Goal: Task Accomplishment & Management: Use online tool/utility

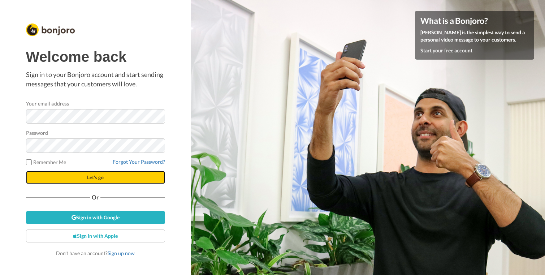
click at [93, 177] on span "Let's go" at bounding box center [95, 177] width 17 height 6
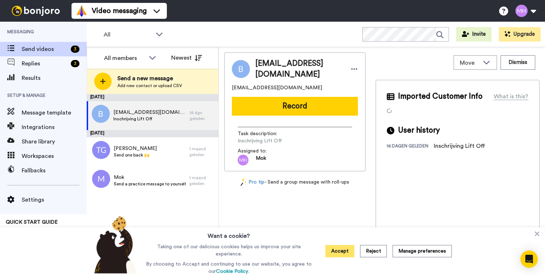
click at [339, 251] on button "Accept" at bounding box center [340, 251] width 29 height 12
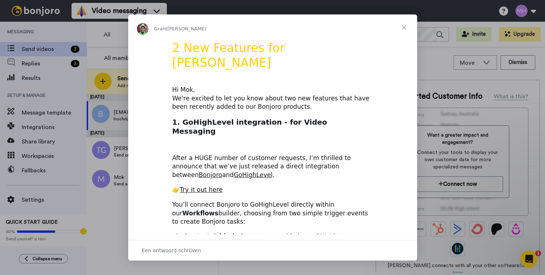
click at [405, 25] on span "Sluiten" at bounding box center [404, 27] width 26 height 26
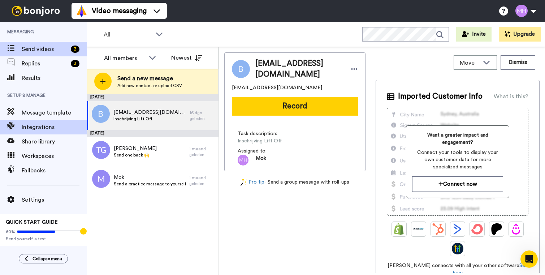
click at [42, 123] on div "Integrations" at bounding box center [43, 127] width 87 height 14
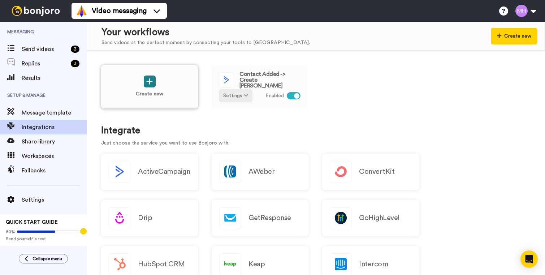
click at [149, 83] on icon at bounding box center [149, 82] width 7 height 8
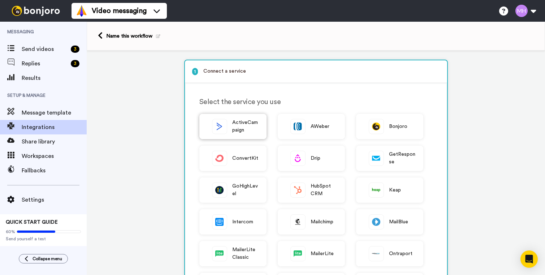
click at [236, 128] on span "ActiveCampaign" at bounding box center [245, 126] width 27 height 15
click at [392, 219] on span "MailBlue" at bounding box center [399, 222] width 20 height 8
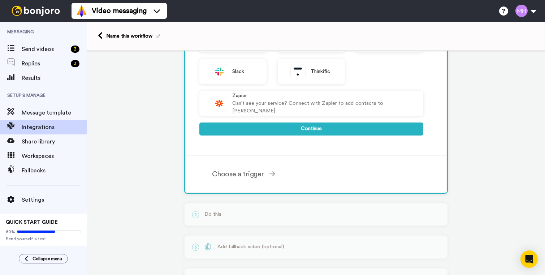
scroll to position [248, 0]
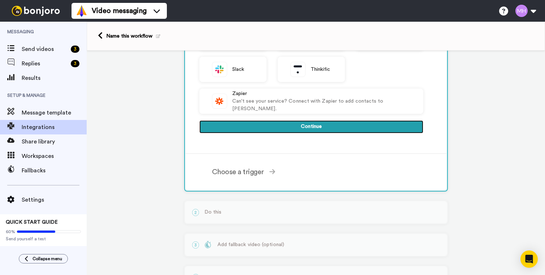
click at [309, 127] on button "Continue" at bounding box center [311, 126] width 224 height 13
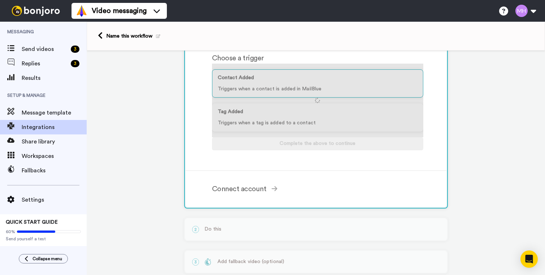
scroll to position [73, 0]
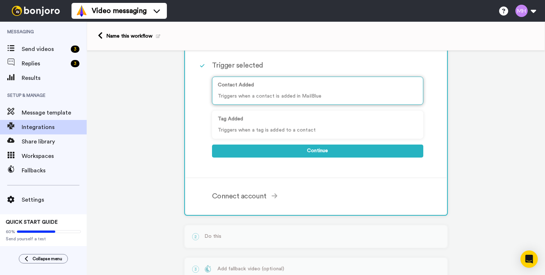
click at [296, 87] on p "Contact Added" at bounding box center [318, 85] width 200 height 8
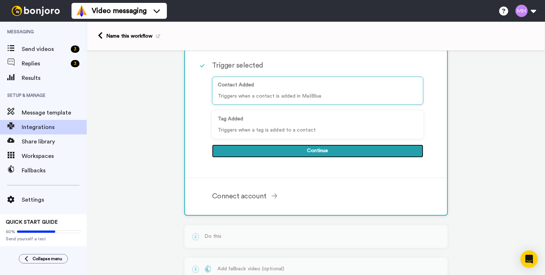
click at [258, 154] on button "Continue" at bounding box center [317, 151] width 211 height 13
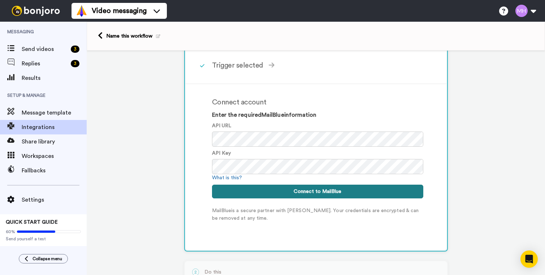
click at [274, 193] on button "Connect to MailBlue" at bounding box center [317, 192] width 211 height 14
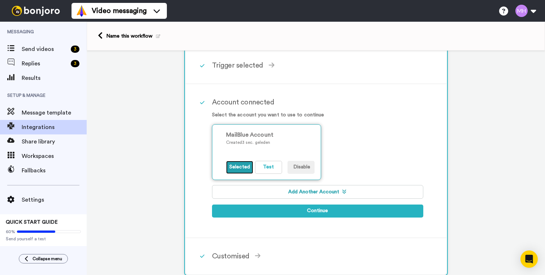
click at [240, 168] on button "Selected" at bounding box center [239, 167] width 27 height 13
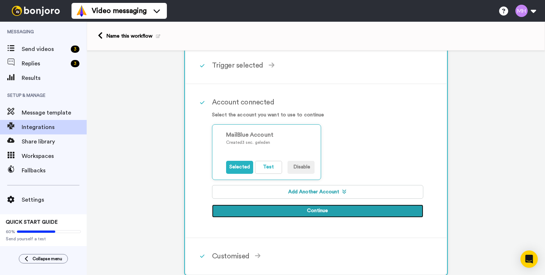
click at [302, 212] on button "Continue" at bounding box center [317, 211] width 211 height 13
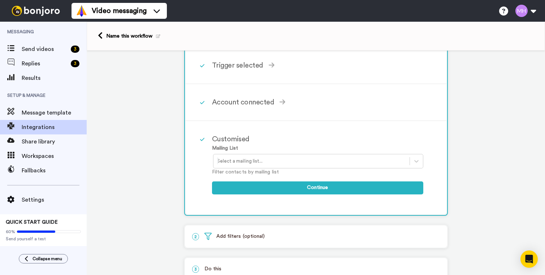
click at [276, 163] on div at bounding box center [311, 161] width 189 height 9
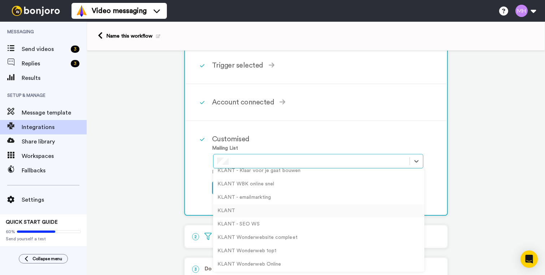
scroll to position [0, 0]
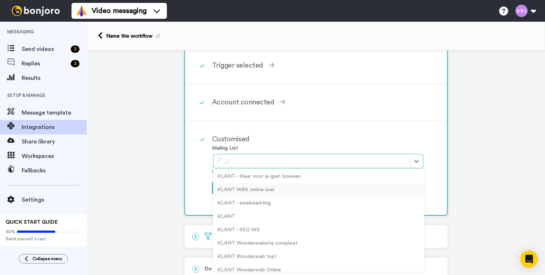
click at [261, 190] on div "KLANT WBK online snel" at bounding box center [318, 189] width 211 height 13
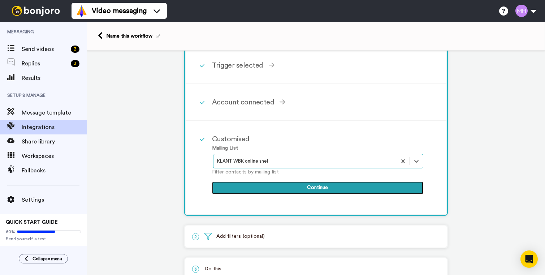
click at [295, 190] on button "Continue" at bounding box center [317, 187] width 211 height 13
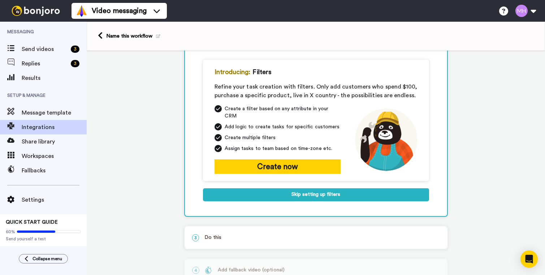
scroll to position [71, 0]
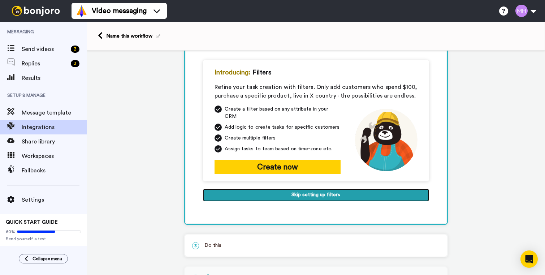
click at [296, 189] on button "Skip setting up filters" at bounding box center [316, 195] width 226 height 13
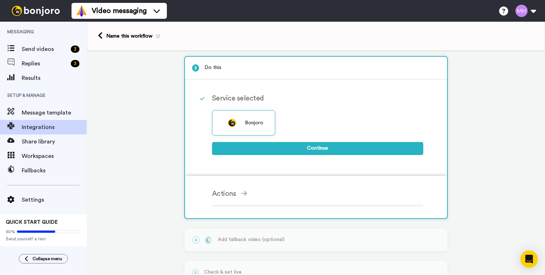
scroll to position [69, 0]
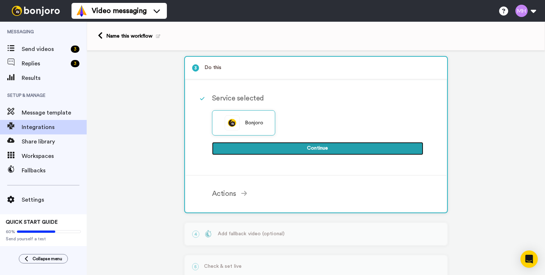
click at [303, 149] on button "Continue" at bounding box center [317, 148] width 211 height 13
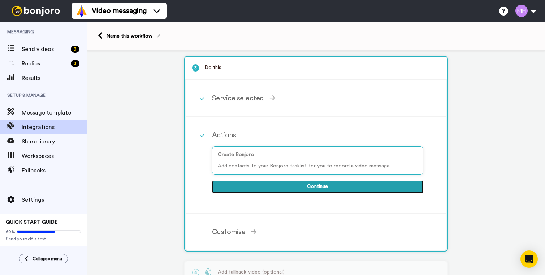
click at [306, 188] on button "Continue" at bounding box center [317, 186] width 211 height 13
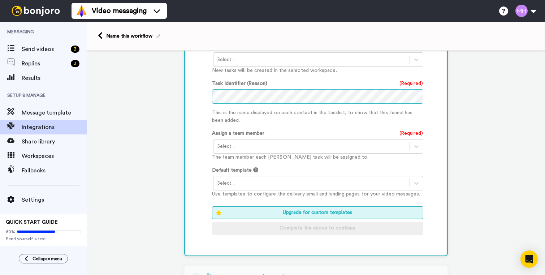
scroll to position [308, 0]
click at [415, 147] on icon at bounding box center [416, 145] width 7 height 7
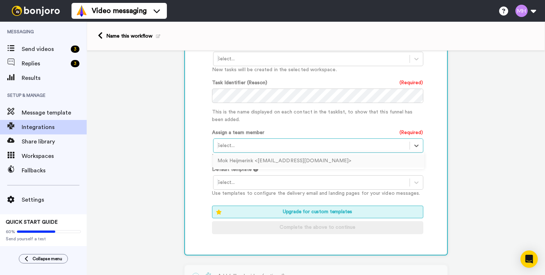
click at [313, 162] on div "Mok Heijmerink <[EMAIL_ADDRESS][DOMAIN_NAME]>" at bounding box center [318, 160] width 211 height 13
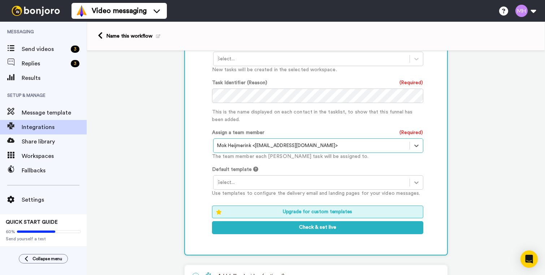
click at [414, 182] on icon at bounding box center [416, 182] width 7 height 7
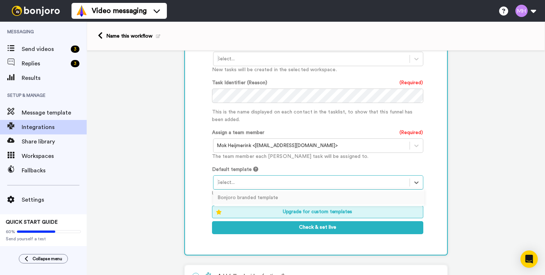
click at [193, 180] on div "Customised Add fields Start typing to add a Custom Field... What are custom fie…" at bounding box center [316, 84] width 261 height 339
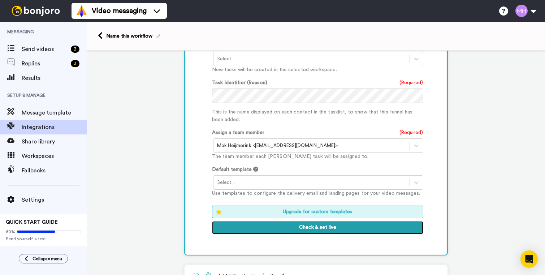
click at [287, 227] on button "Check & set live" at bounding box center [317, 227] width 211 height 13
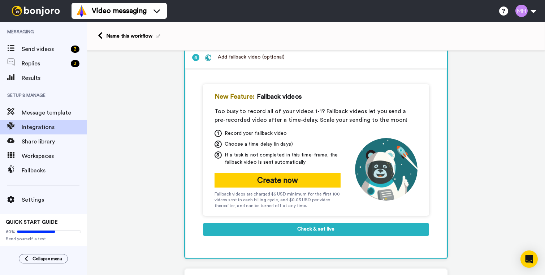
scroll to position [100, 0]
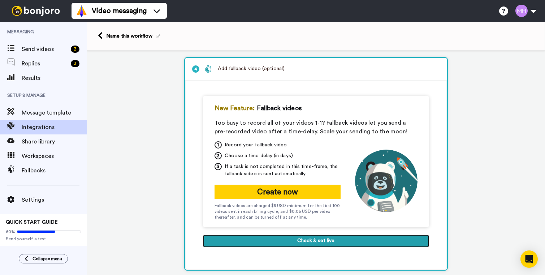
click at [302, 242] on button "Check & set live" at bounding box center [316, 241] width 226 height 13
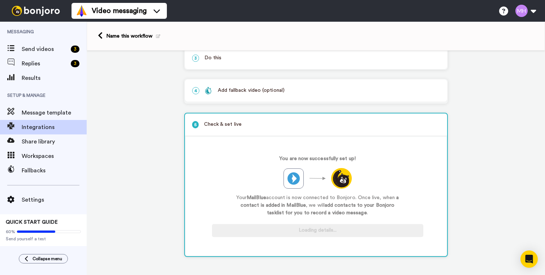
scroll to position [80, 0]
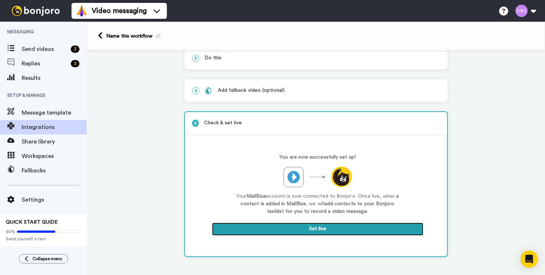
click at [301, 230] on button "Set live" at bounding box center [317, 229] width 211 height 13
